Goal: Task Accomplishment & Management: Use online tool/utility

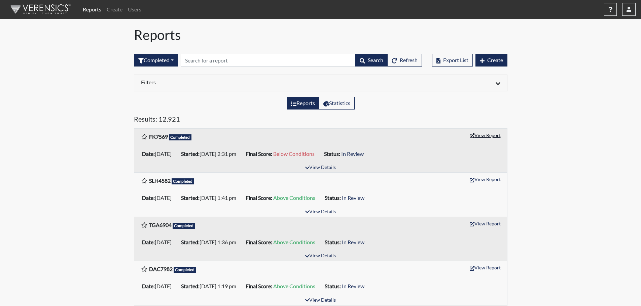
click at [491, 135] on button "View Report" at bounding box center [485, 135] width 37 height 10
click at [495, 136] on button "View Report" at bounding box center [485, 135] width 37 height 10
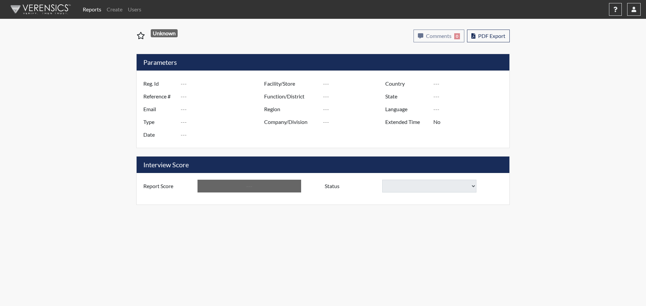
type input "FK7569"
type input "51084"
type input "---"
type input "Corrections Pre-Employment"
type input "[DATE]"
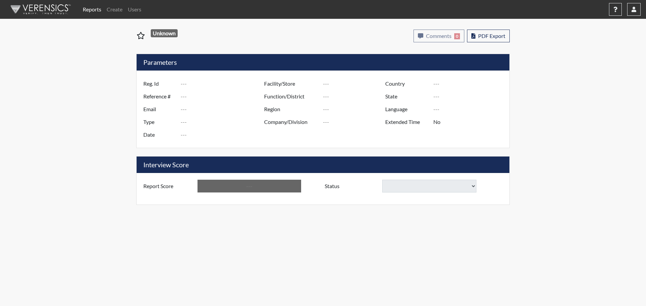
type input "[US_STATE] SP"
type input "[GEOGRAPHIC_DATA]"
type input "[US_STATE]"
type input "English"
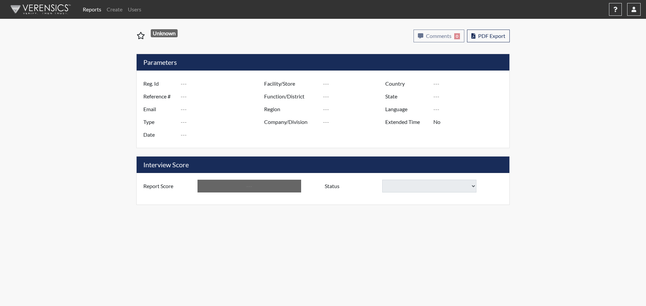
type input "Below Conditions"
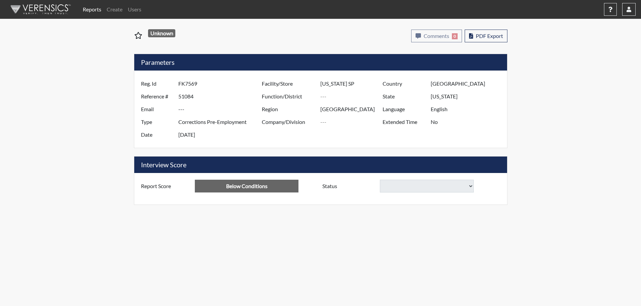
select select
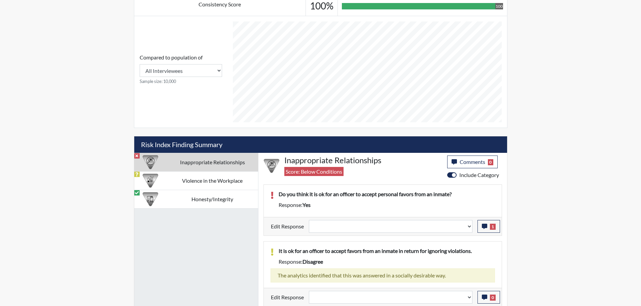
scroll to position [272, 0]
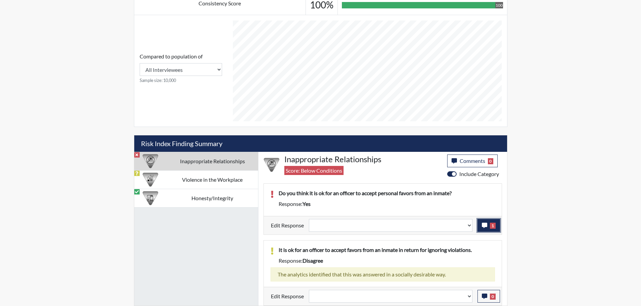
click at [483, 226] on icon "button" at bounding box center [484, 225] width 5 height 5
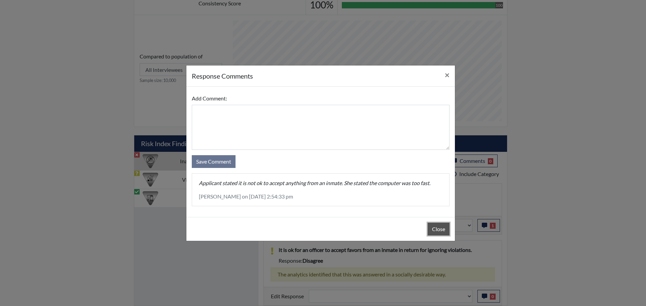
click at [449, 225] on button "Close" at bounding box center [439, 229] width 22 height 13
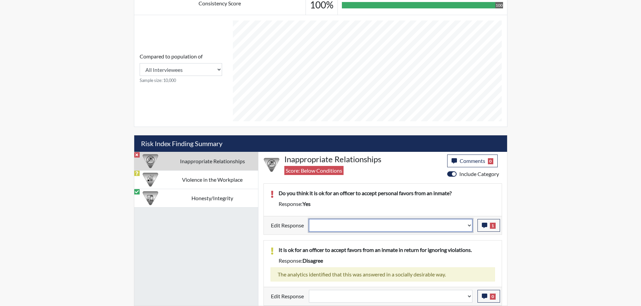
click at [471, 223] on select "Question is not relevant. Results will be updated. Reasonable explanation provi…" at bounding box center [390, 225] width 163 height 13
select select "reasonable-explanation-provided"
click at [309, 219] on select "Question is not relevant. Results will be updated. Reasonable explanation provi…" at bounding box center [390, 225] width 163 height 13
select select
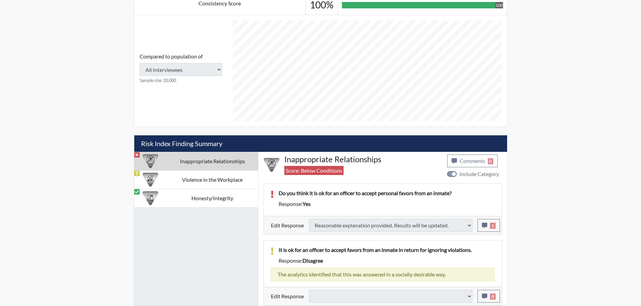
type input "Above Conditions"
select select
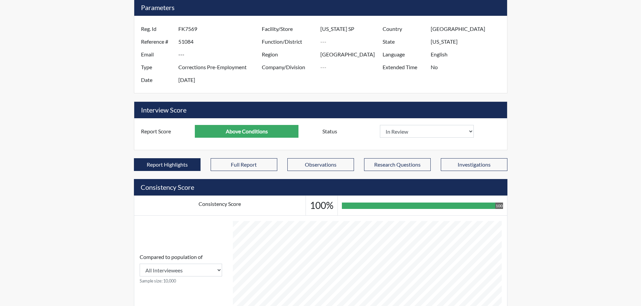
scroll to position [70, 0]
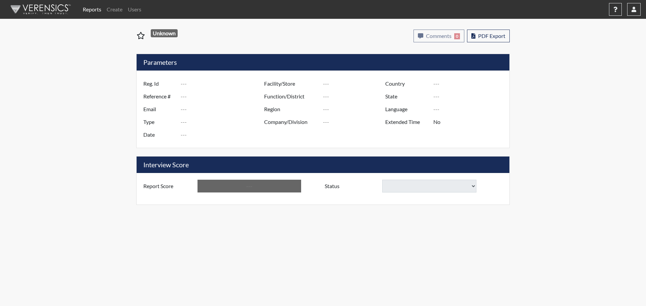
type input "FK7569"
type input "51084"
type input "---"
type input "Corrections Pre-Employment"
type input "[DATE]"
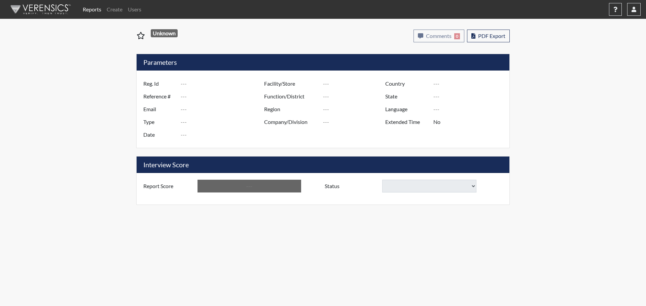
type input "[US_STATE] SP"
type input "[GEOGRAPHIC_DATA]"
type input "[US_STATE]"
type input "English"
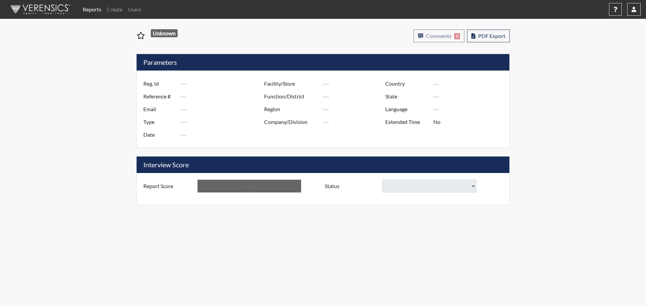
type input "Above Conditions"
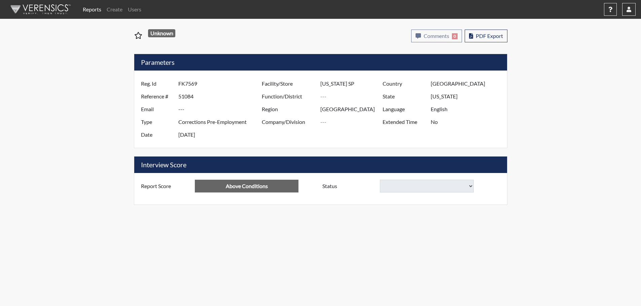
select select "reasonable-explanation-provided"
select select
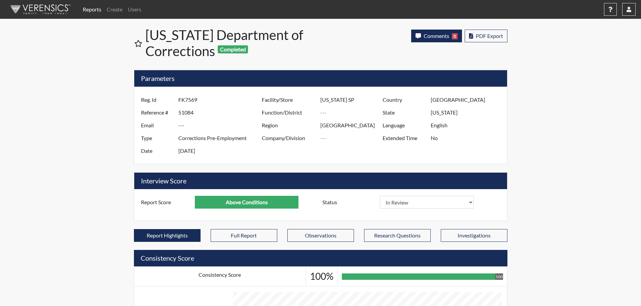
scroll to position [112, 280]
click at [438, 37] on span "Comments" at bounding box center [437, 36] width 26 height 6
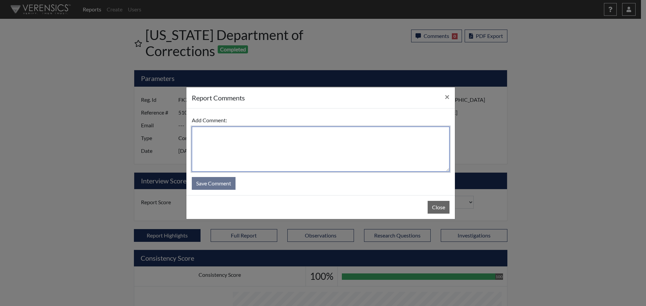
click at [355, 142] on textarea at bounding box center [321, 149] width 258 height 45
type textarea "SL [DATE]"
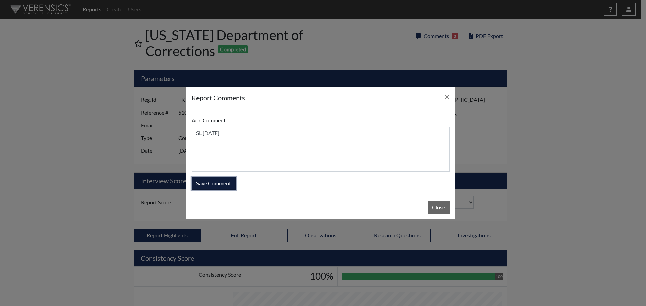
click at [226, 181] on button "Save Comment" at bounding box center [214, 183] width 44 height 13
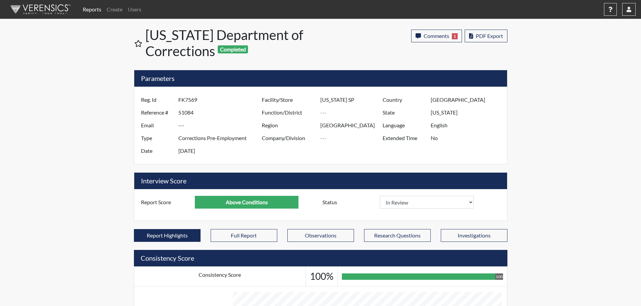
select select
